Goal: Information Seeking & Learning: Learn about a topic

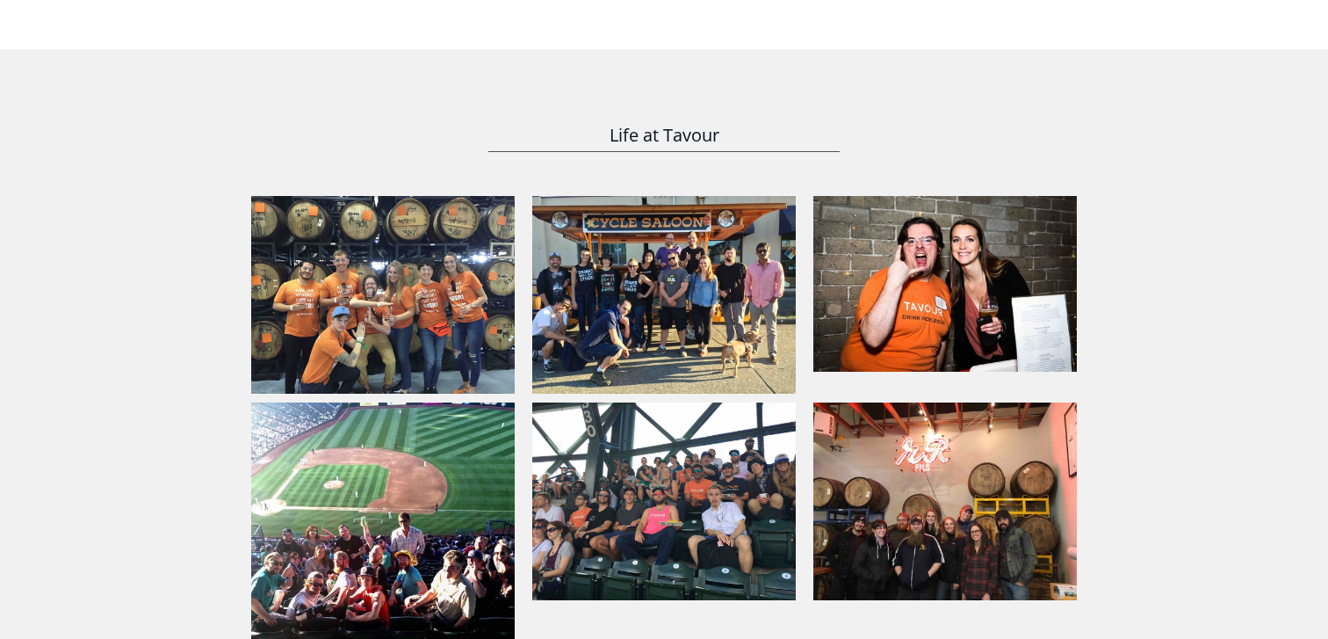
scroll to position [1252, 0]
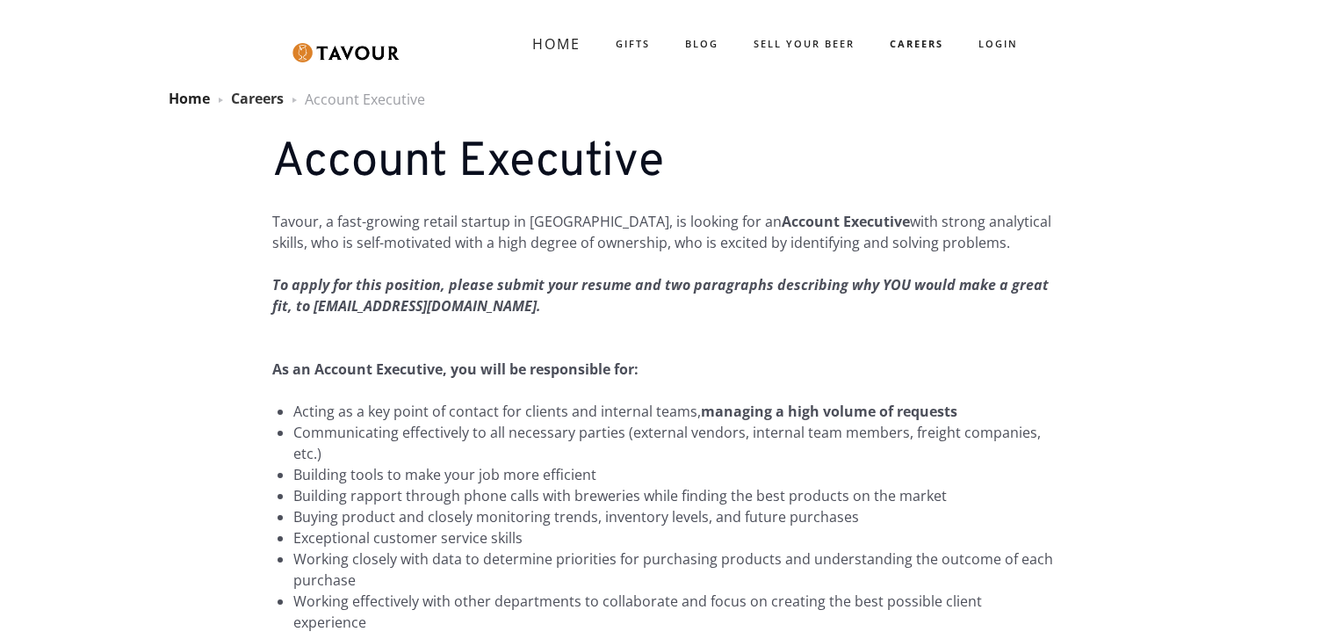
click at [266, 100] on link "Careers" at bounding box center [257, 98] width 53 height 19
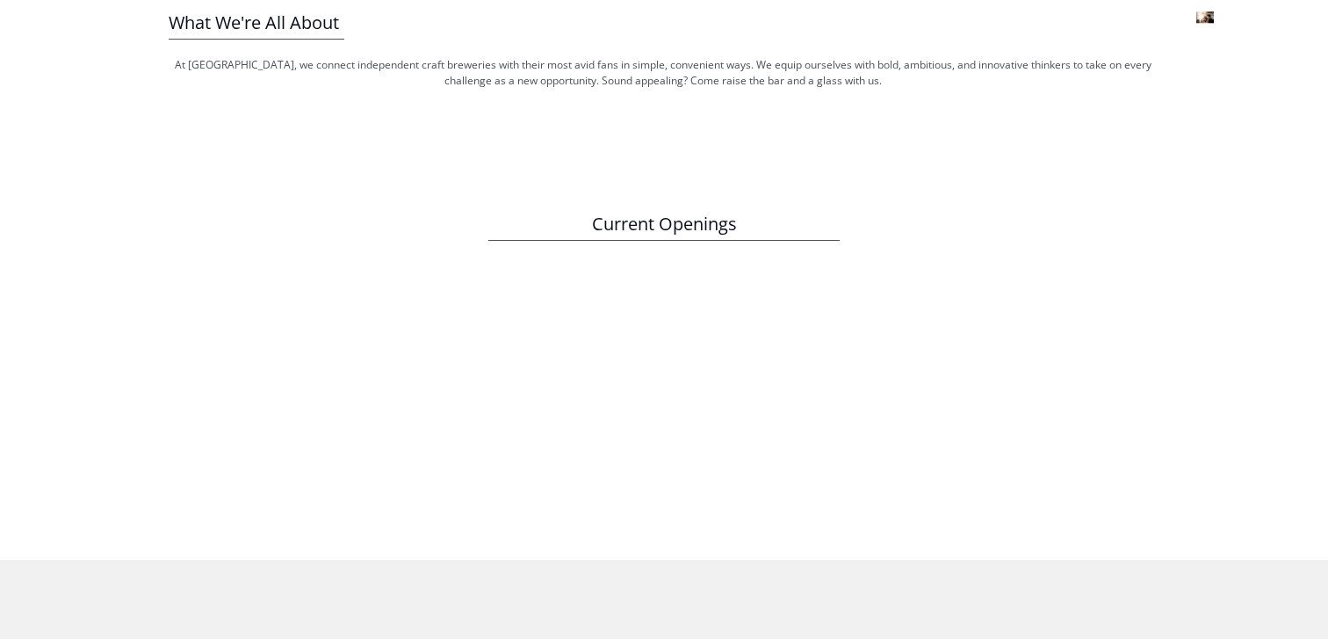
scroll to position [633, 0]
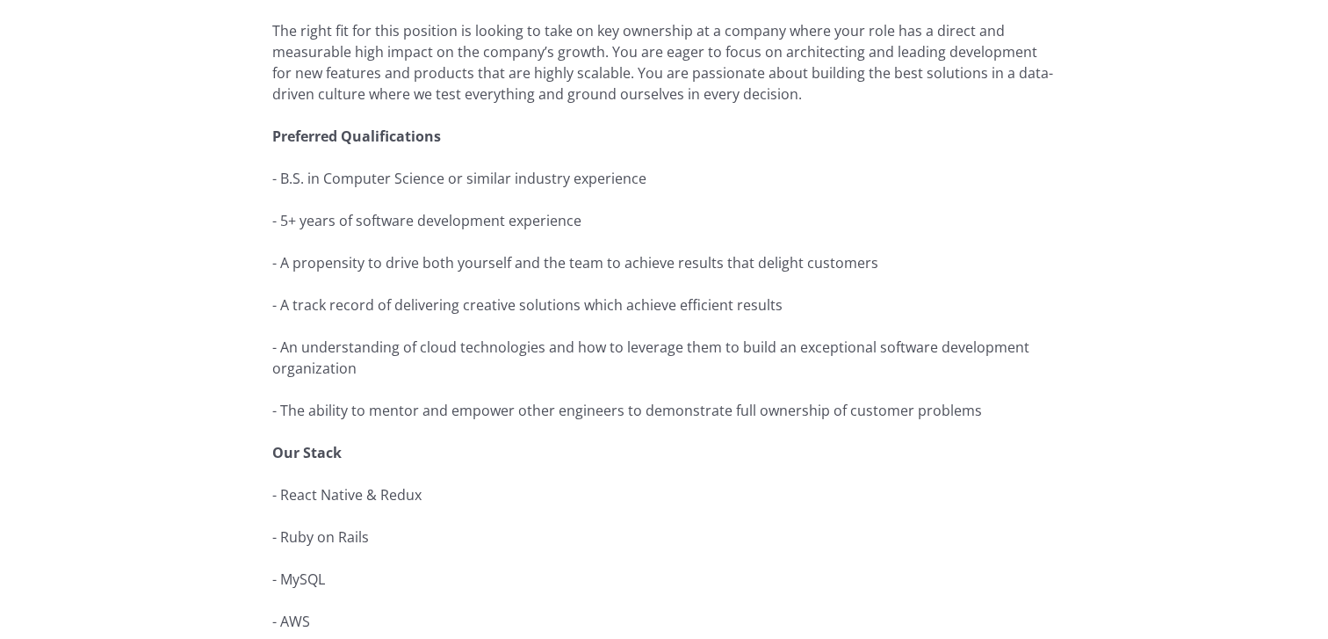
scroll to position [733, 0]
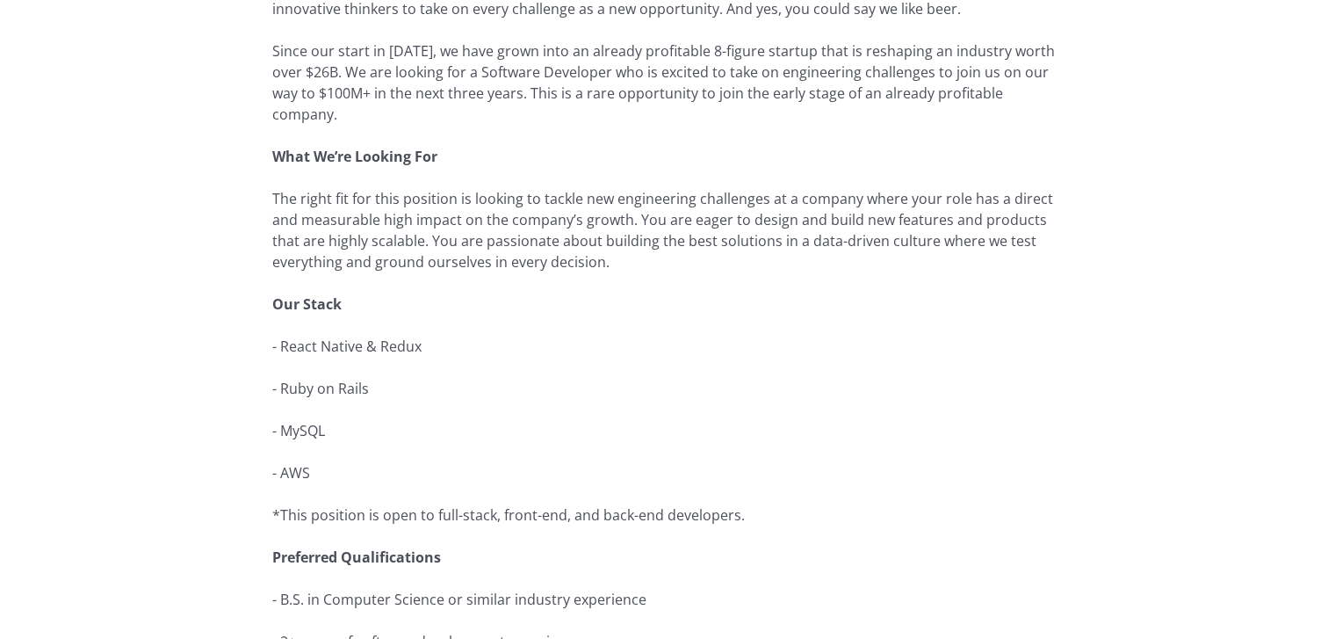
scroll to position [367, 0]
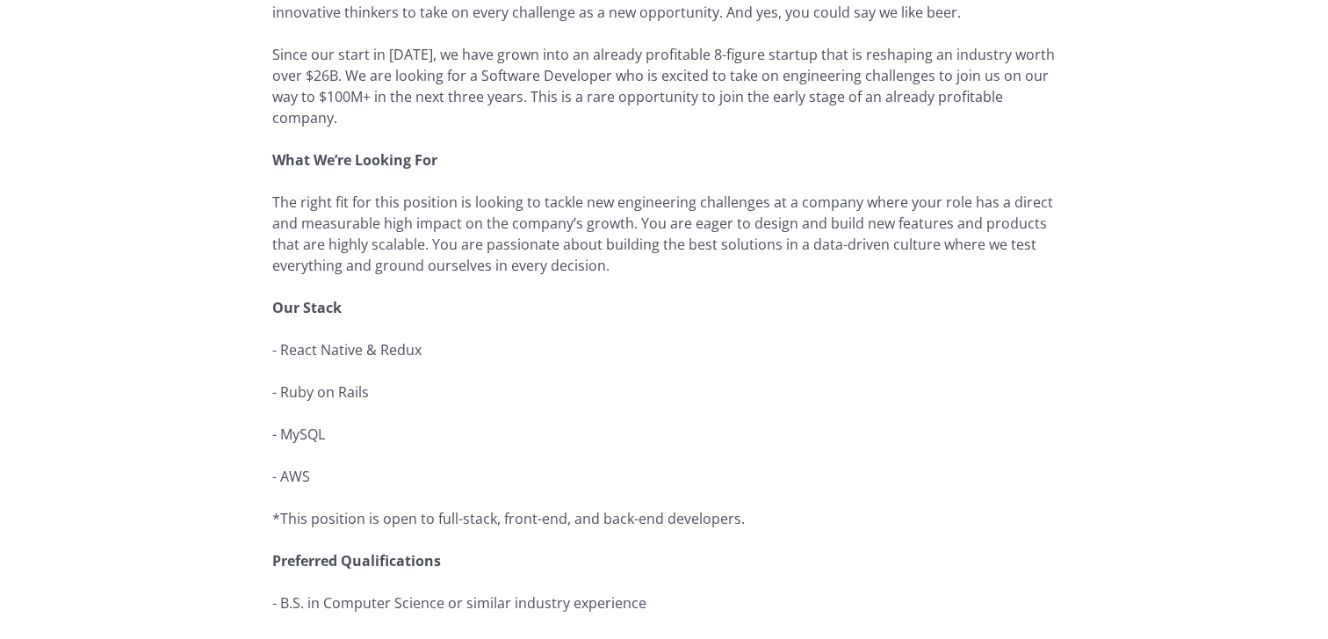
click at [380, 346] on p "- React Native & Redux" at bounding box center [664, 349] width 784 height 21
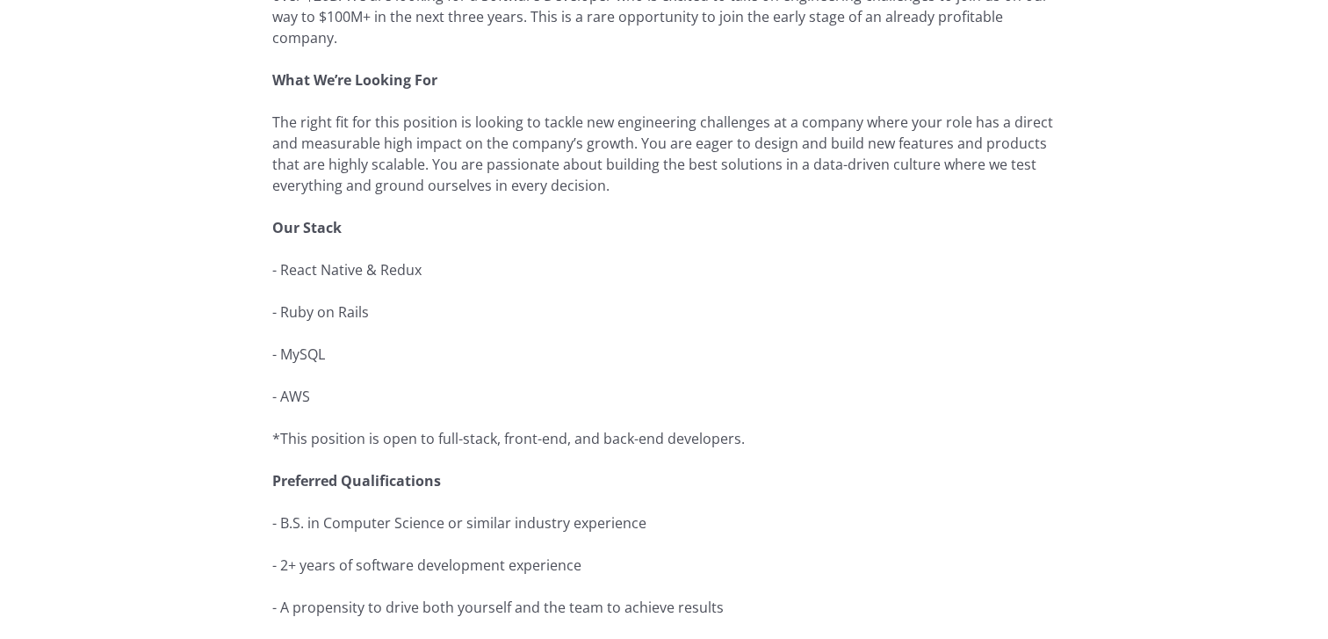
scroll to position [0, 0]
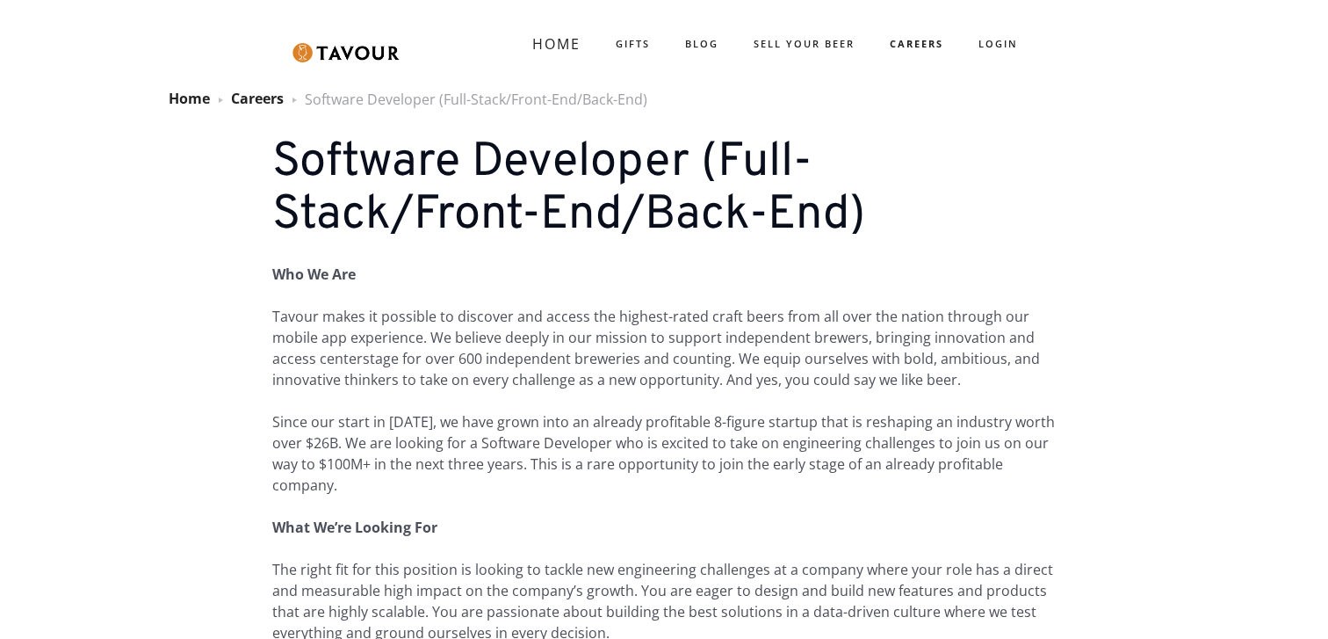
click at [366, 361] on p "Tavour makes it possible to discover and access the highest-rated craft beers f…" at bounding box center [664, 348] width 784 height 84
click at [298, 99] on img at bounding box center [294, 100] width 21 height 21
click at [319, 99] on div "Software Developer (Full-Stack/Front-End/Back-End)" at bounding box center [476, 99] width 343 height 21
click at [275, 99] on link "Careers" at bounding box center [257, 98] width 53 height 19
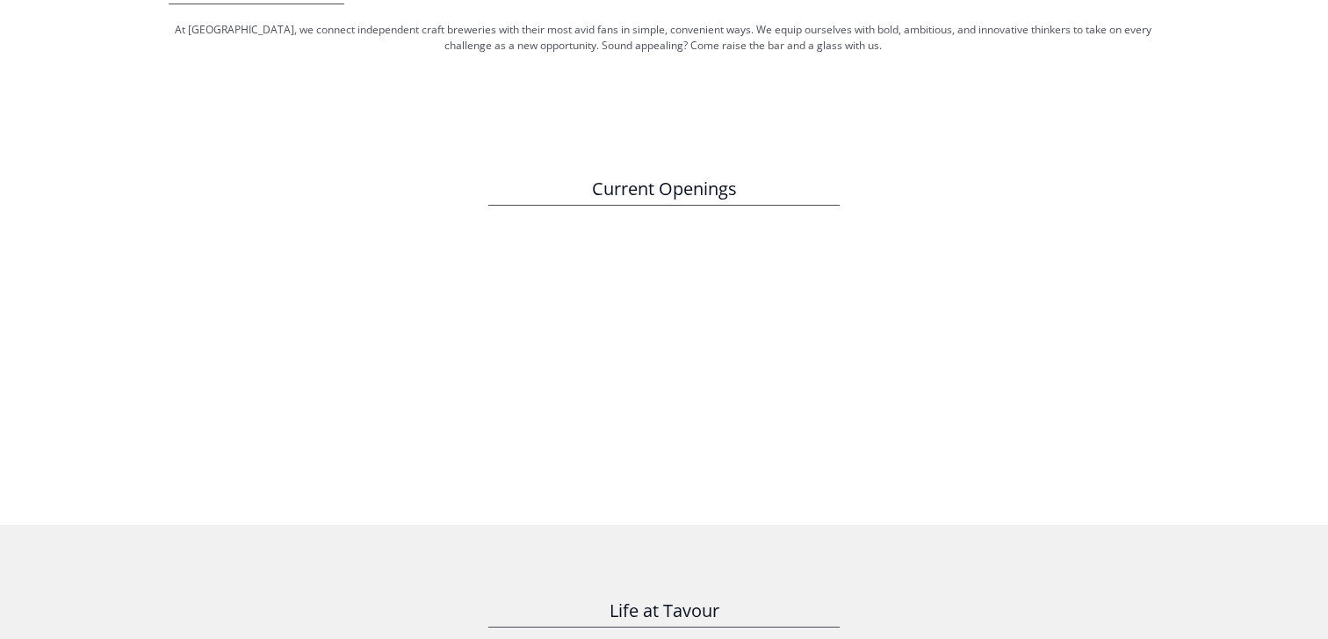
scroll to position [604, 0]
